Goal: Task Accomplishment & Management: Use online tool/utility

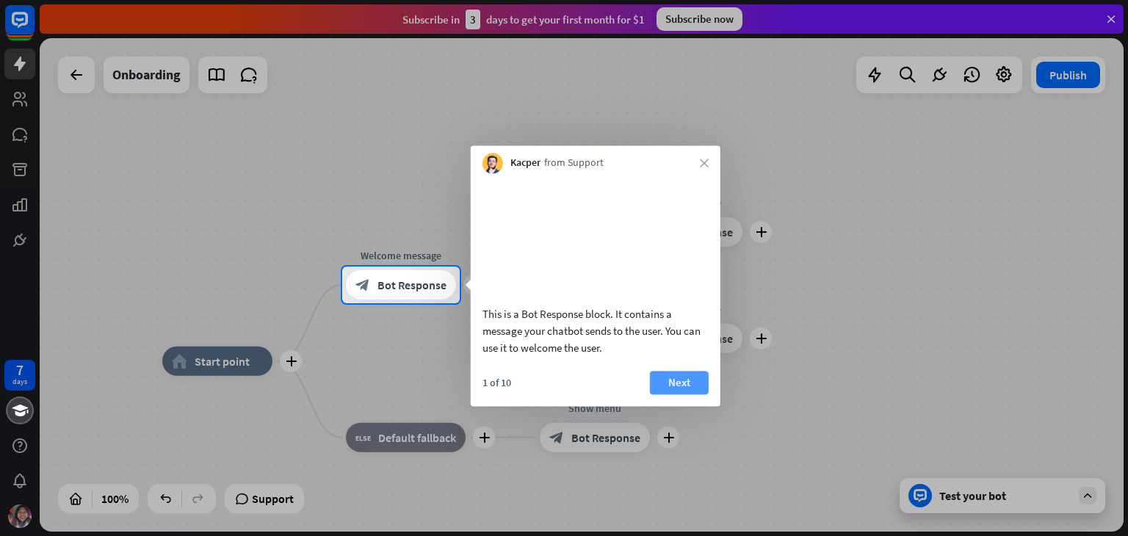
click at [679, 394] on button "Next" at bounding box center [679, 382] width 59 height 23
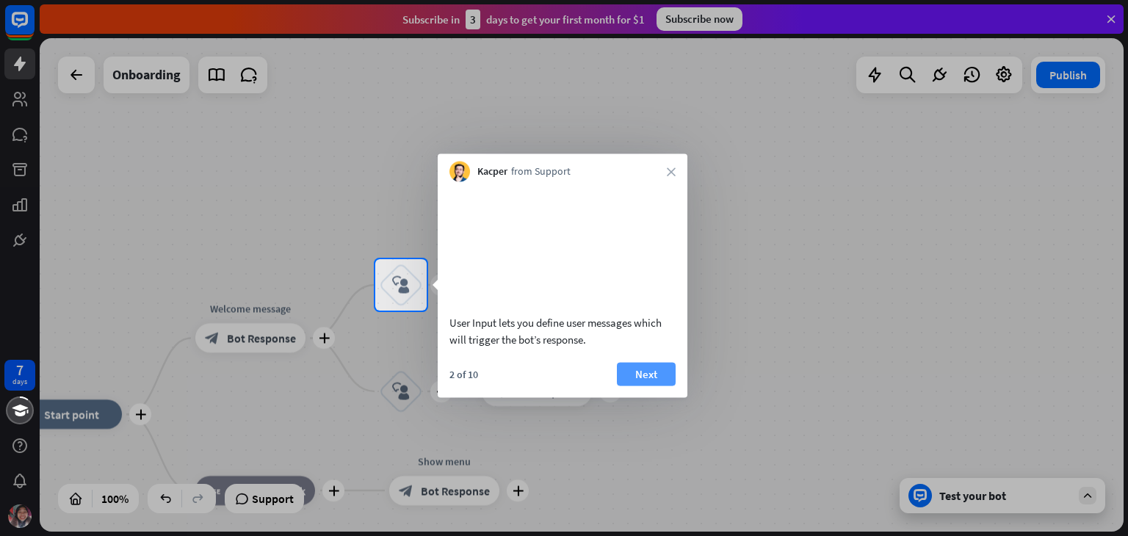
click at [656, 386] on button "Next" at bounding box center [646, 373] width 59 height 23
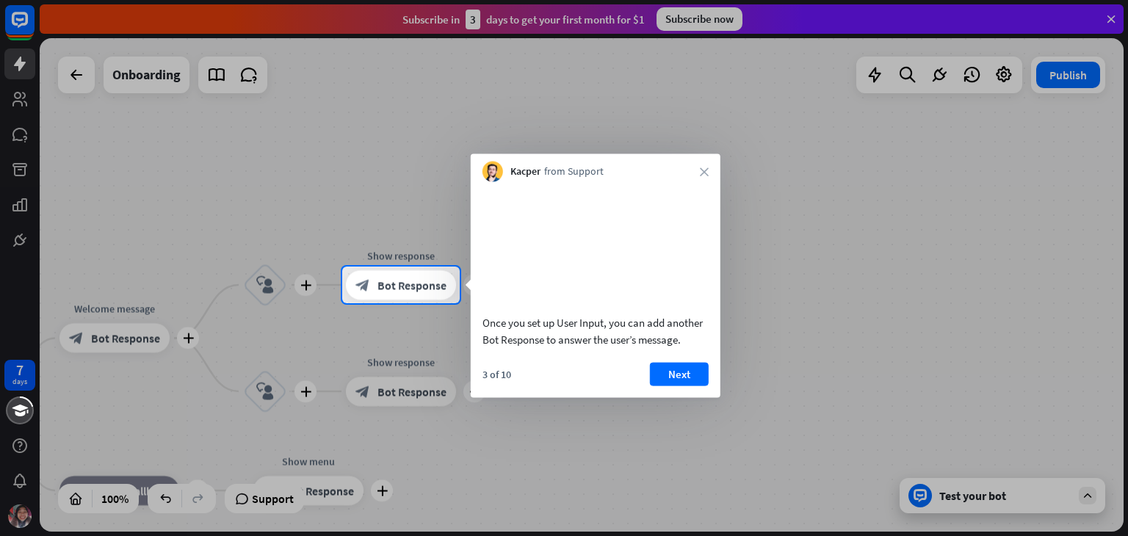
click at [684, 386] on button "Next" at bounding box center [679, 373] width 59 height 23
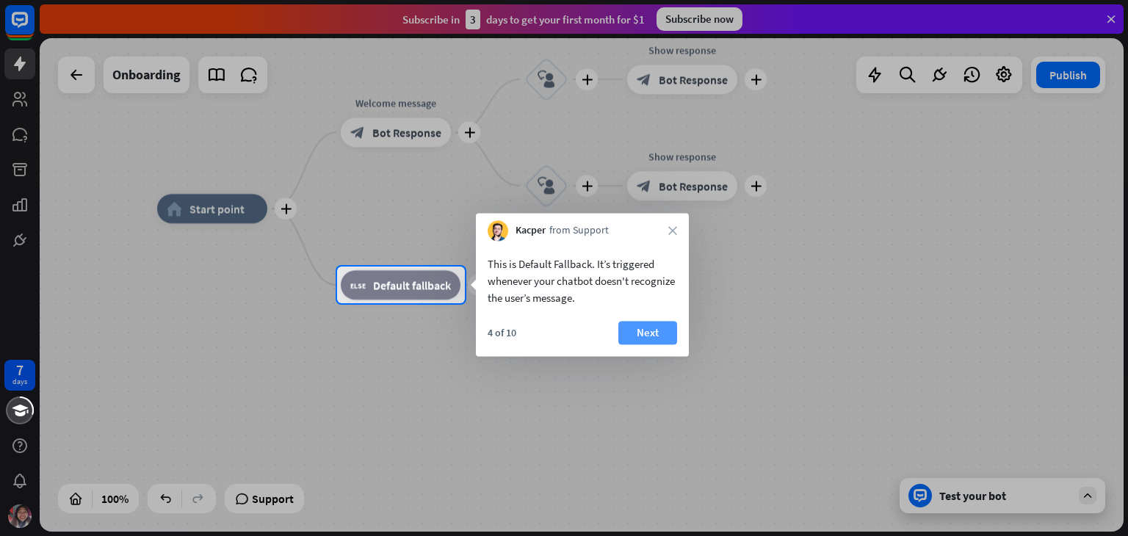
click at [663, 321] on button "Next" at bounding box center [647, 332] width 59 height 23
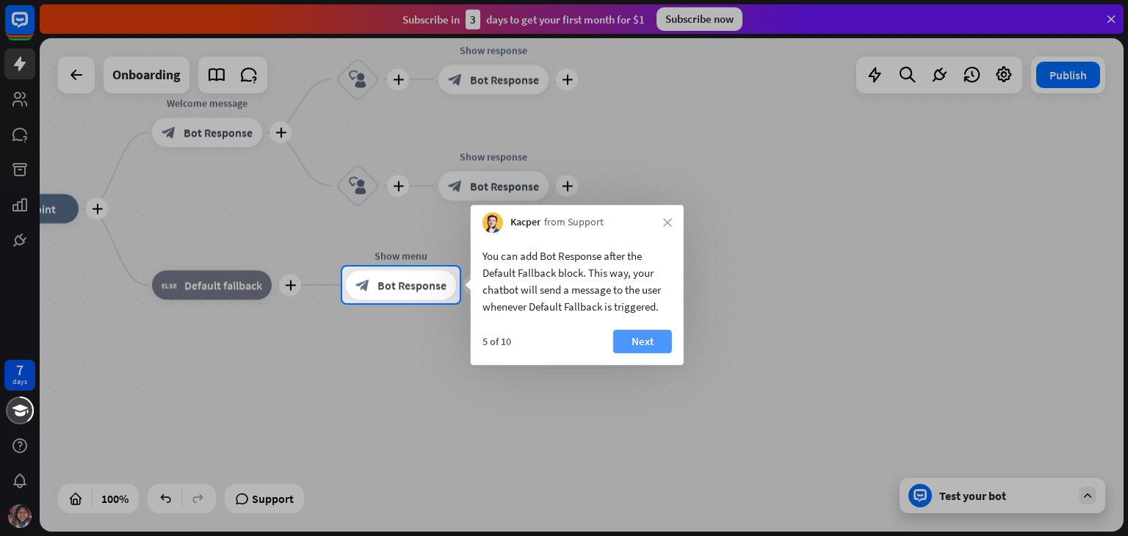
click at [653, 341] on button "Next" at bounding box center [642, 341] width 59 height 23
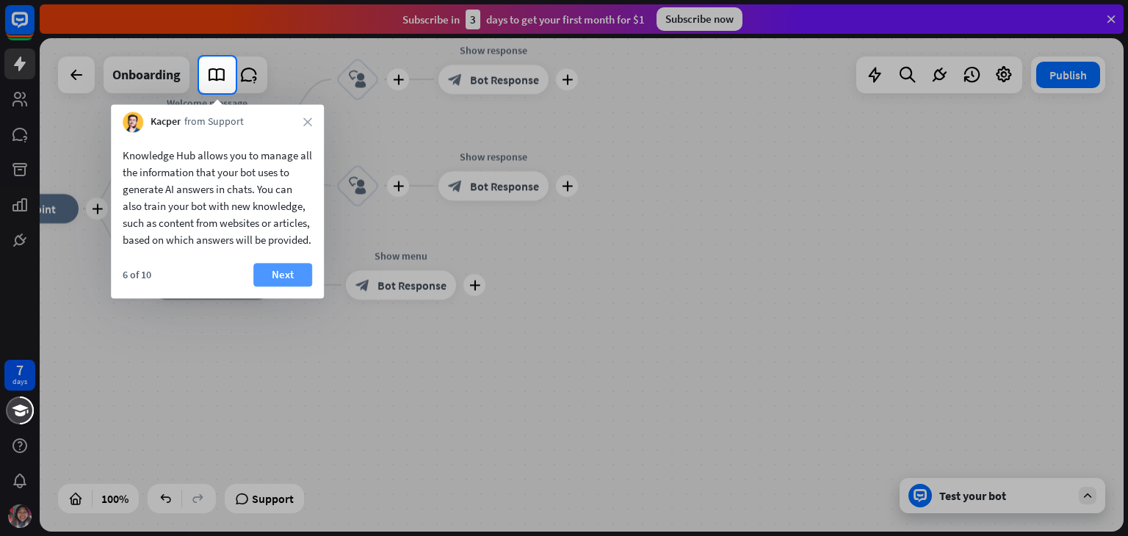
click at [264, 286] on button "Next" at bounding box center [282, 274] width 59 height 23
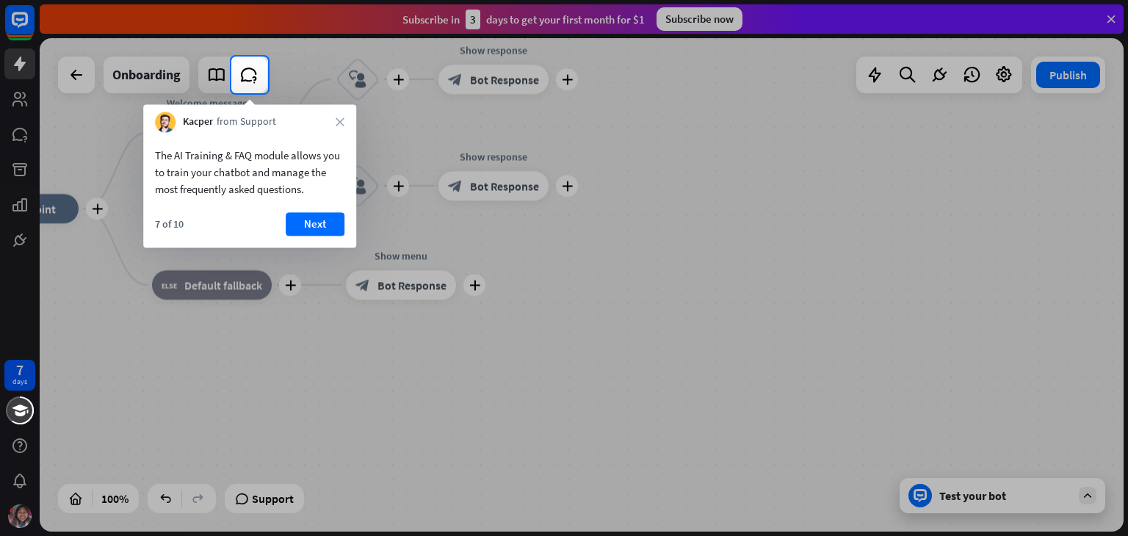
click at [302, 403] on div at bounding box center [564, 314] width 1128 height 443
click at [300, 221] on button "Next" at bounding box center [315, 223] width 59 height 23
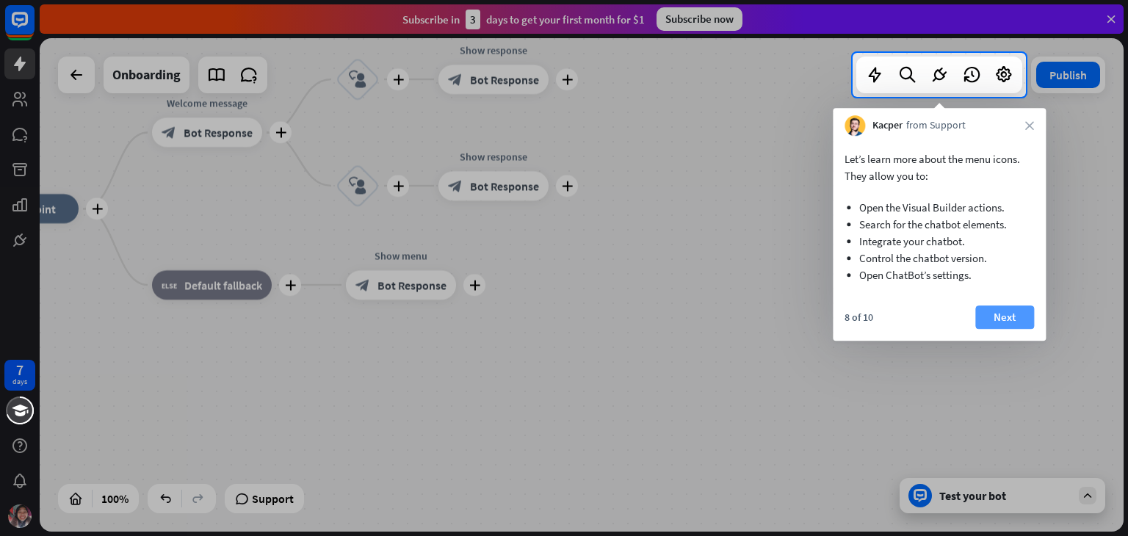
click at [987, 317] on button "Next" at bounding box center [1004, 316] width 59 height 23
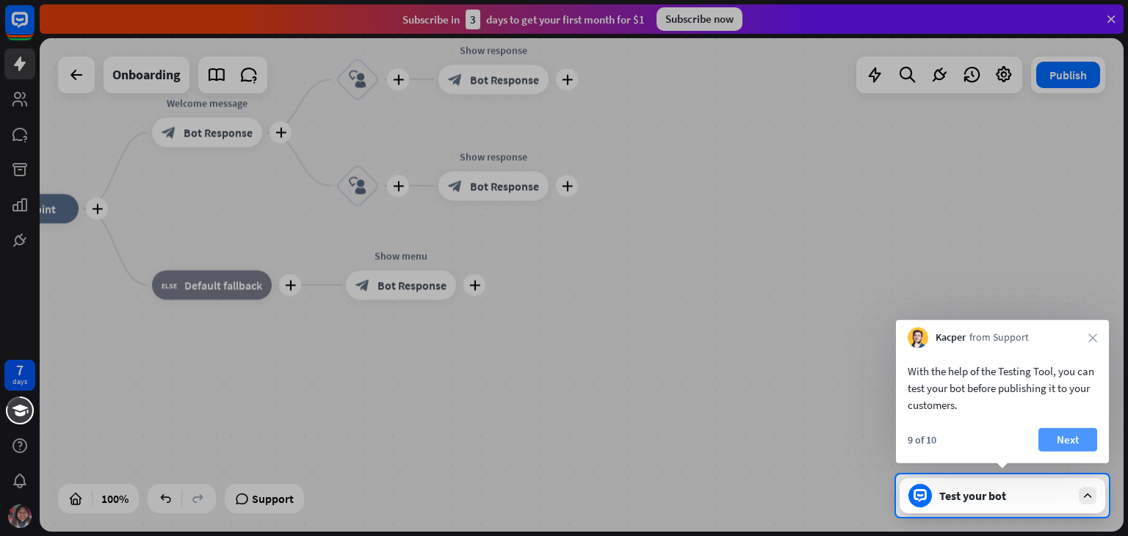
click at [1057, 440] on button "Next" at bounding box center [1067, 439] width 59 height 23
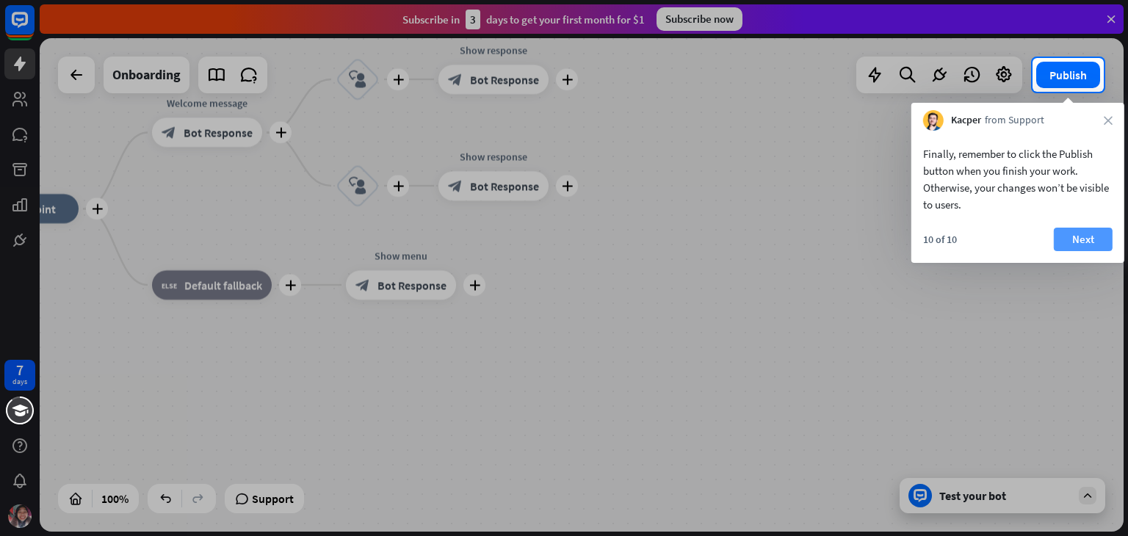
click at [1074, 239] on button "Next" at bounding box center [1083, 239] width 59 height 23
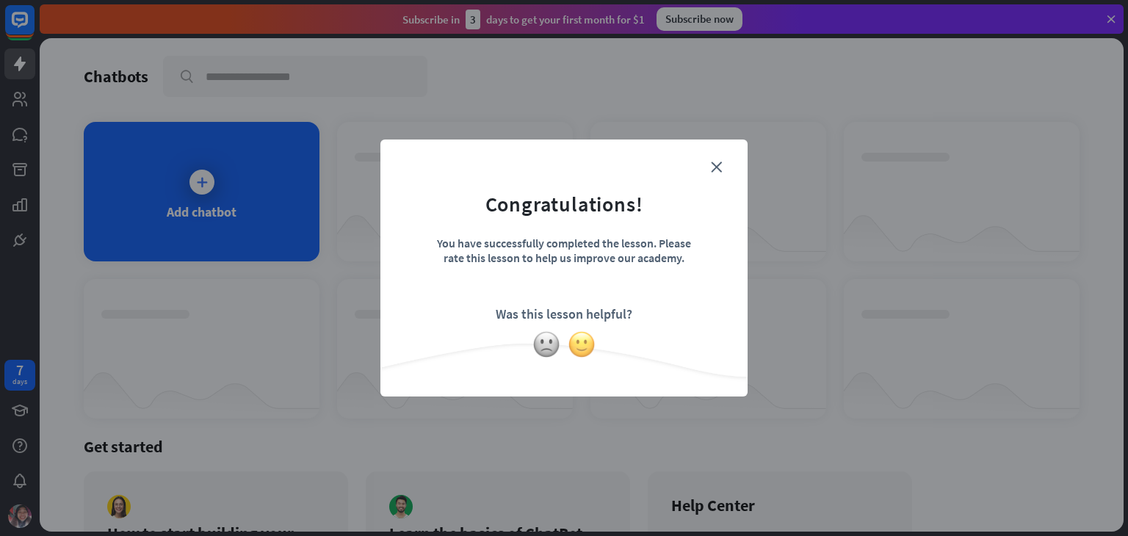
click at [574, 347] on img at bounding box center [582, 344] width 28 height 28
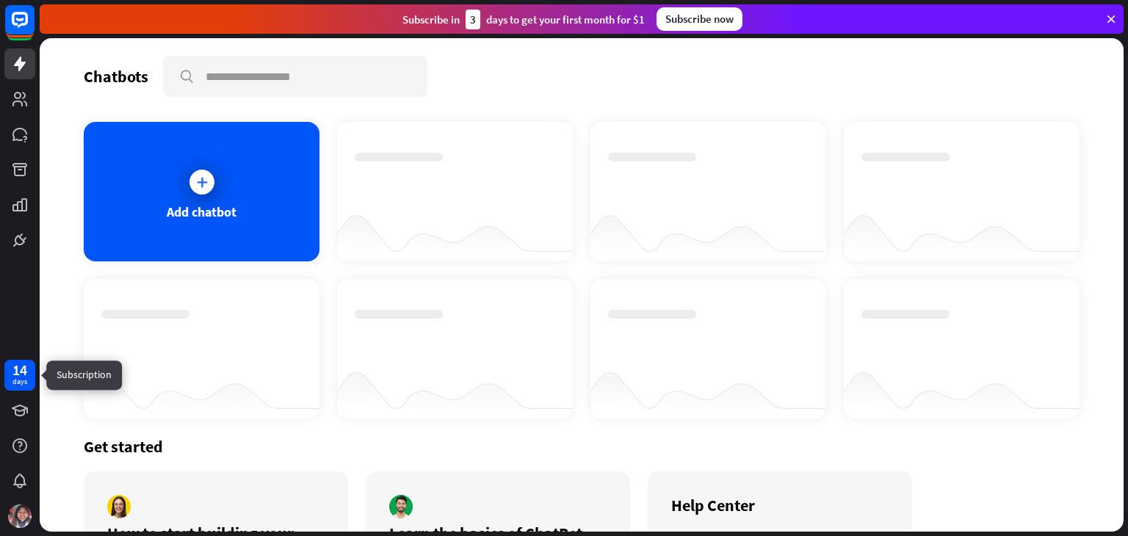
click at [18, 366] on div "14" at bounding box center [19, 369] width 15 height 13
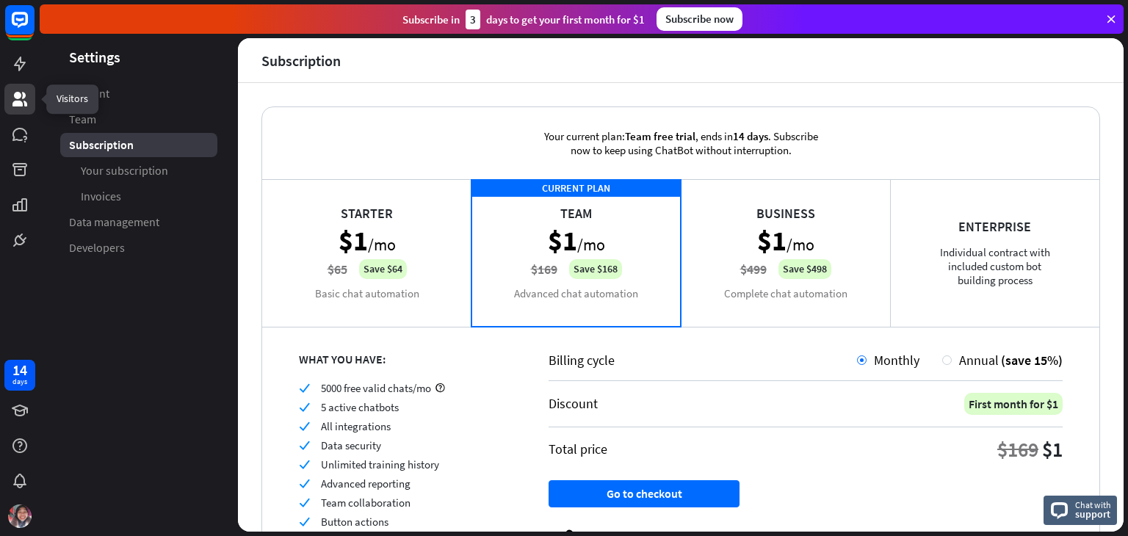
click at [13, 86] on link at bounding box center [19, 99] width 31 height 31
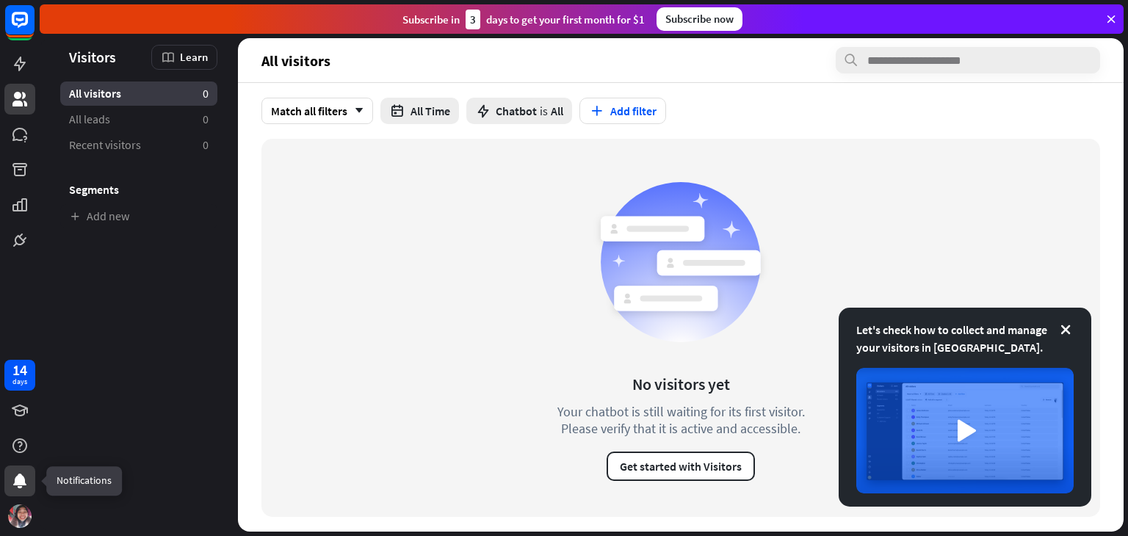
click at [18, 468] on div at bounding box center [19, 481] width 31 height 31
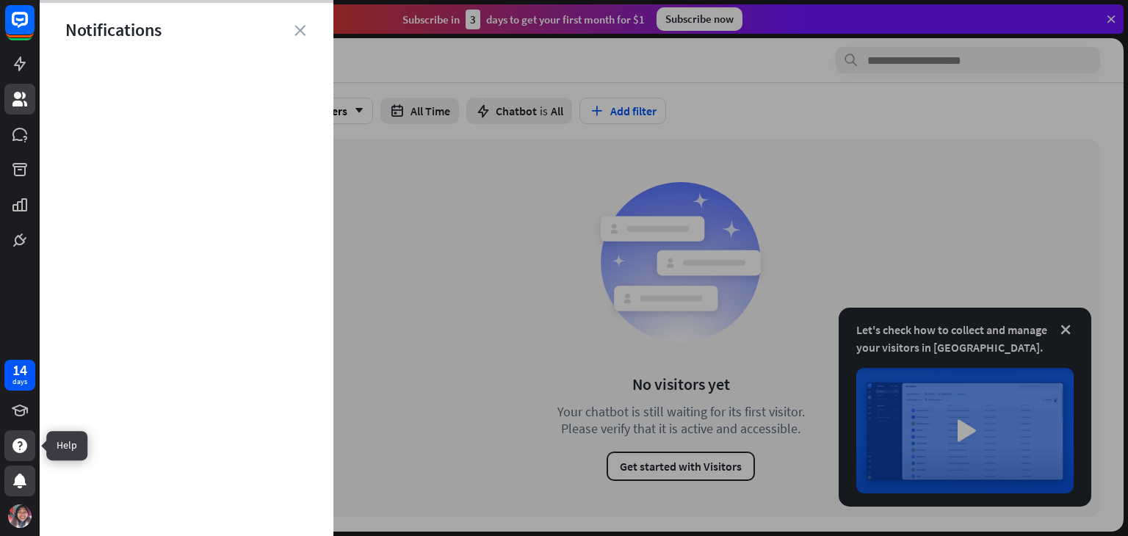
click at [12, 447] on icon at bounding box center [20, 446] width 18 height 18
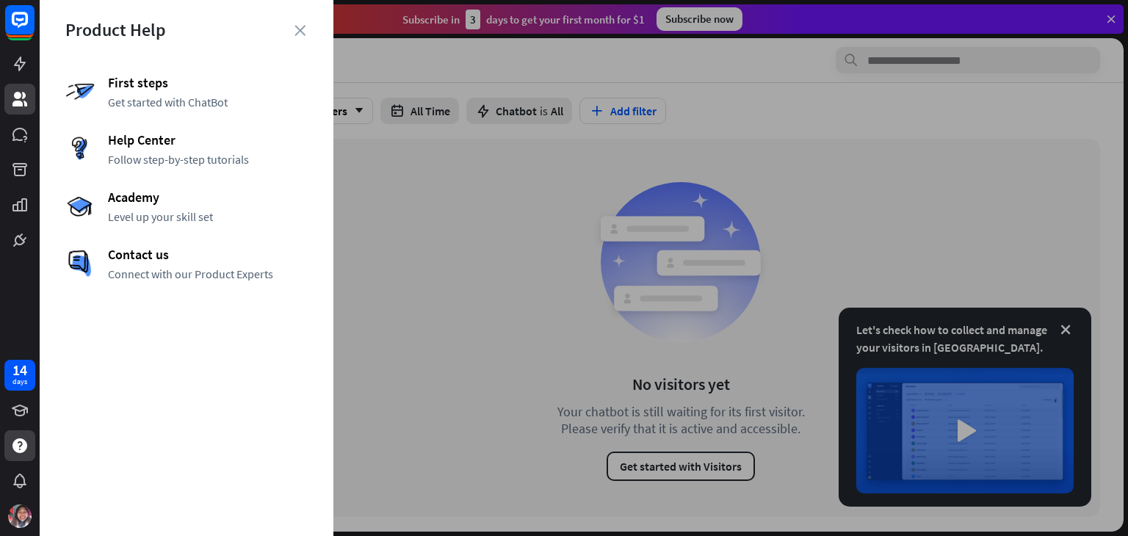
click at [295, 38] on div "Product Help" at bounding box center [186, 29] width 242 height 23
click at [296, 37] on div "Product Help" at bounding box center [186, 29] width 242 height 23
click at [297, 31] on icon "close" at bounding box center [299, 30] width 11 height 11
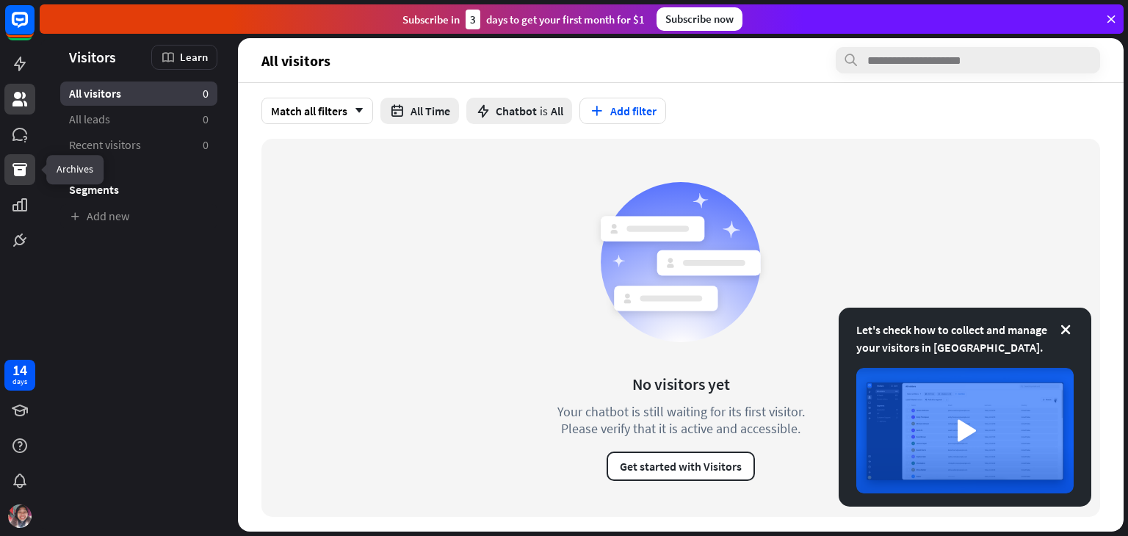
click at [23, 156] on link at bounding box center [19, 169] width 31 height 31
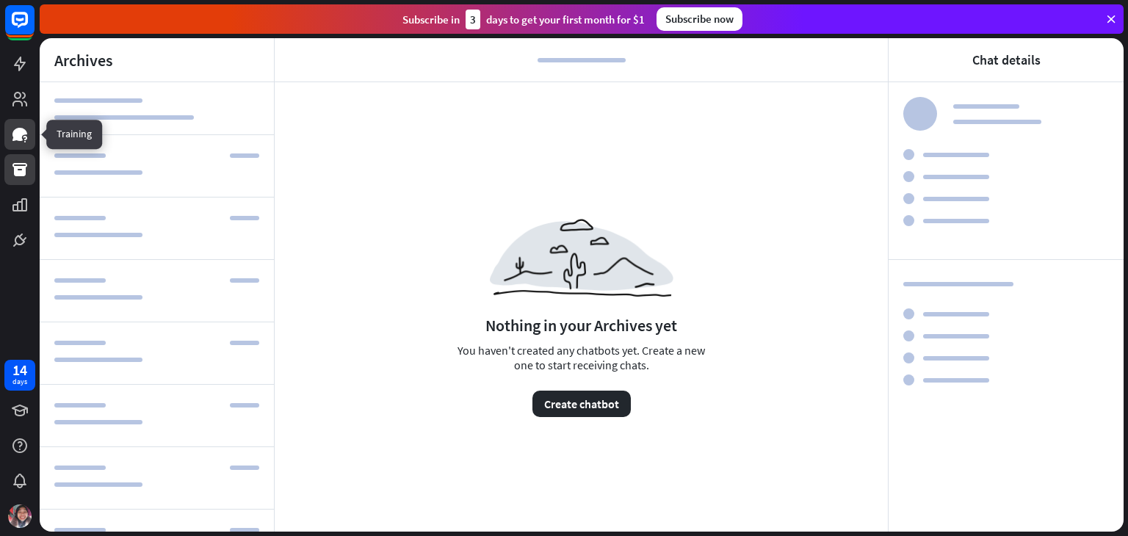
click at [21, 126] on icon at bounding box center [20, 135] width 18 height 18
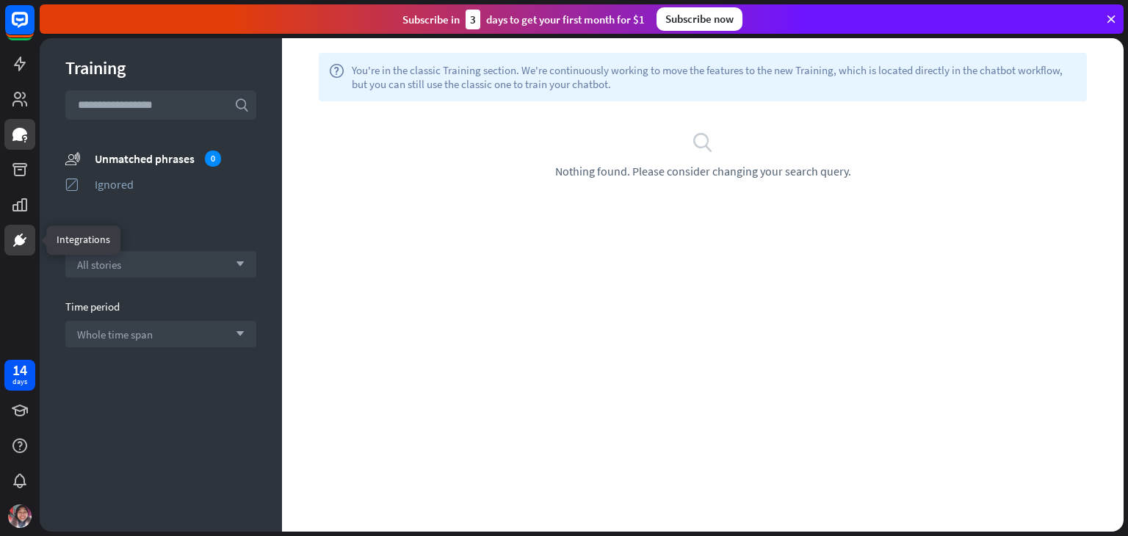
click at [13, 245] on icon at bounding box center [20, 240] width 18 height 18
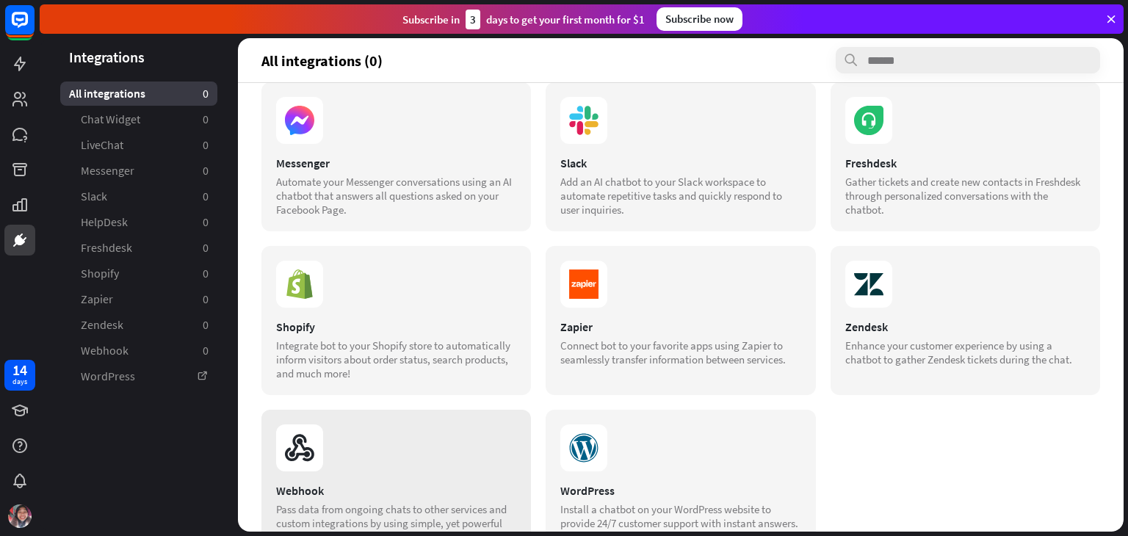
scroll to position [220, 0]
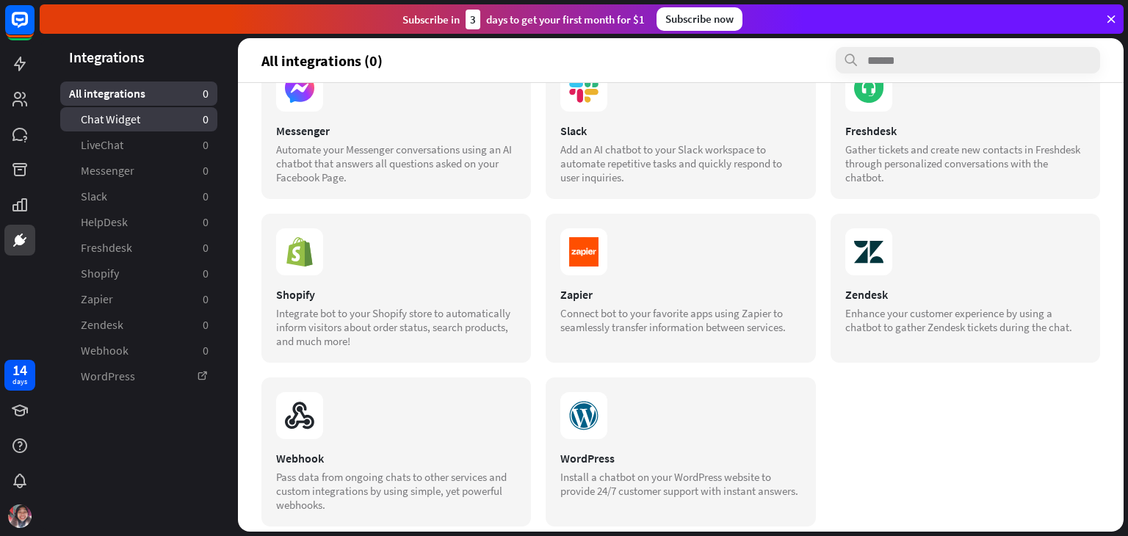
click at [122, 118] on span "Chat Widget" at bounding box center [110, 119] width 59 height 15
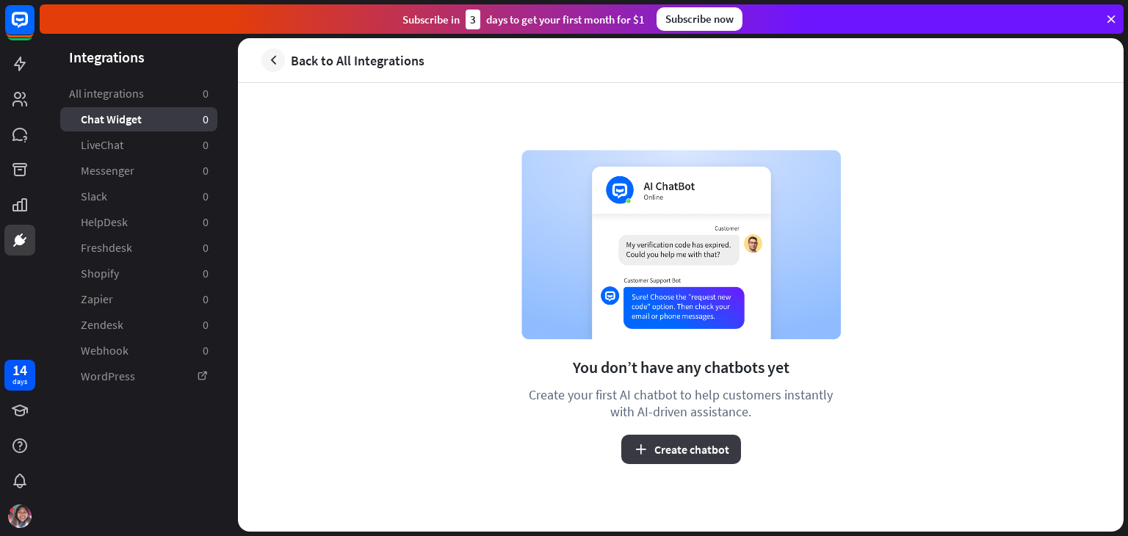
click at [667, 445] on button "Create chatbot" at bounding box center [681, 449] width 120 height 29
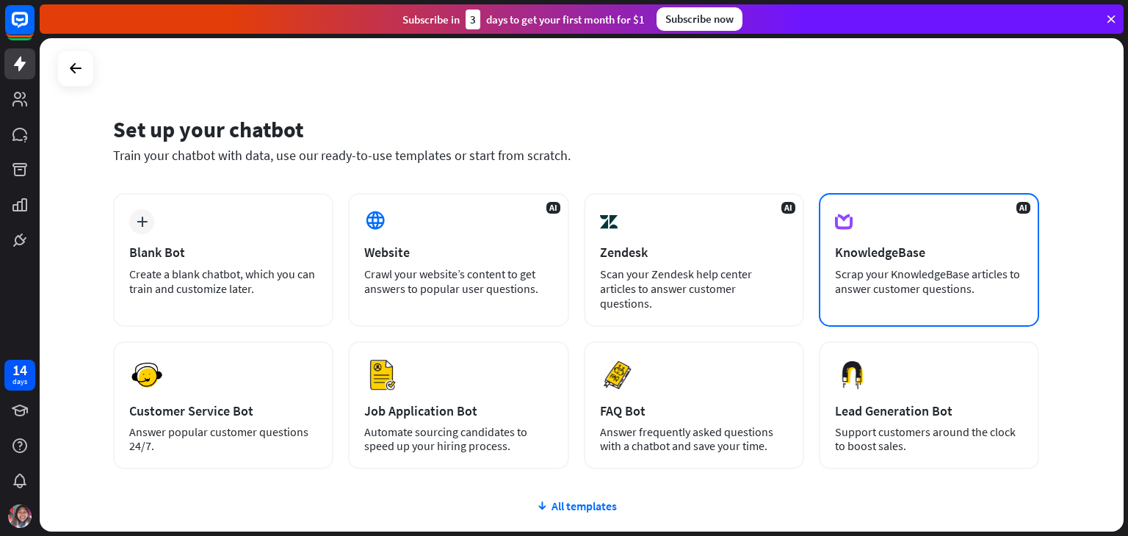
click at [863, 212] on div "AI KnowledgeBase Scrap your KnowledgeBase articles to answer customer questions." at bounding box center [929, 260] width 220 height 134
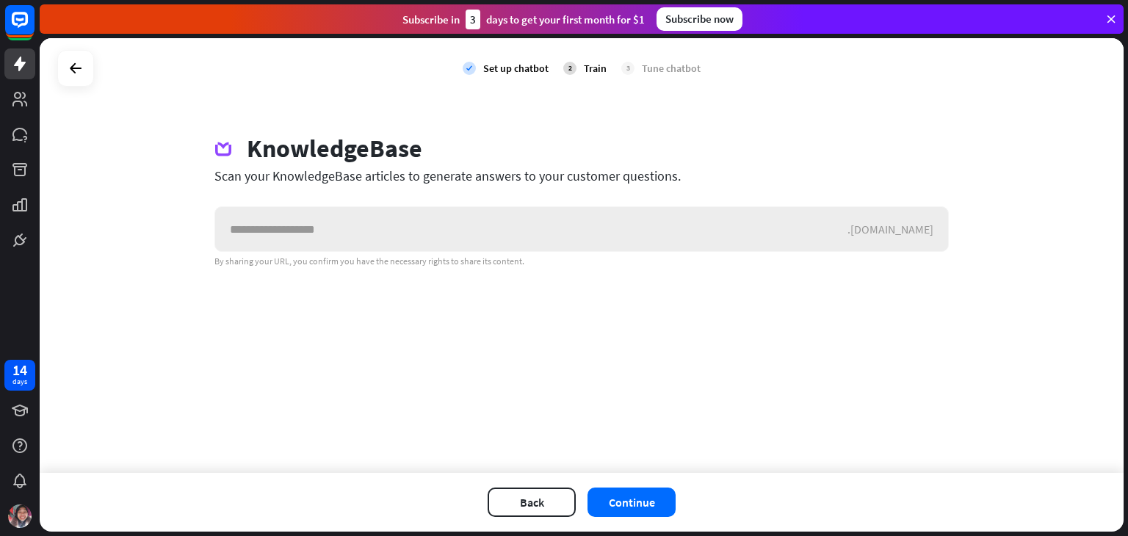
click at [367, 218] on input "text" at bounding box center [531, 229] width 632 height 44
